Goal: Check status: Check status

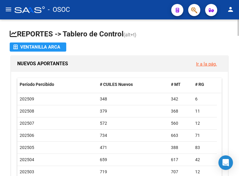
click at [190, 9] on button "button" at bounding box center [194, 10] width 12 height 12
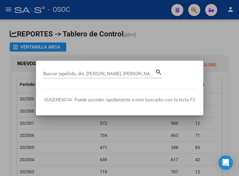
paste input "20001739"
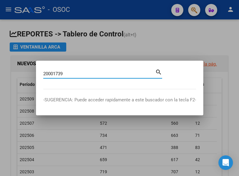
type input "20001739"
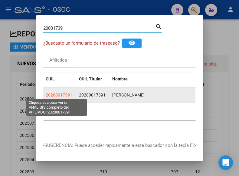
click at [60, 95] on span "20200017391" at bounding box center [59, 94] width 27 height 5
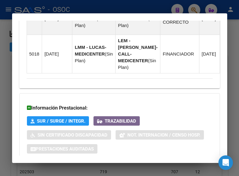
scroll to position [560, 0]
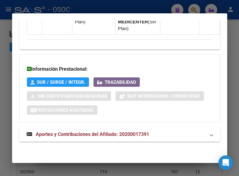
click at [79, 128] on mat-expansion-panel-header "Aportes y Contribuciones del Afiliado: 20200017391" at bounding box center [119, 134] width 201 height 15
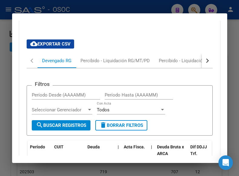
scroll to position [656, 0]
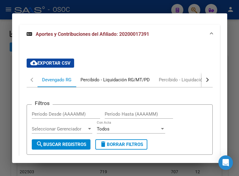
click at [104, 83] on div "Percibido - Liquidación RG/MT/PD" at bounding box center [115, 79] width 78 height 15
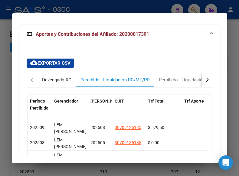
click at [61, 83] on div "Devengado RG" at bounding box center [56, 79] width 29 height 7
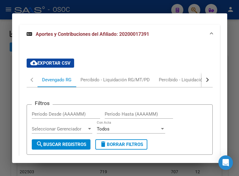
scroll to position [736, 0]
